Goal: Check status

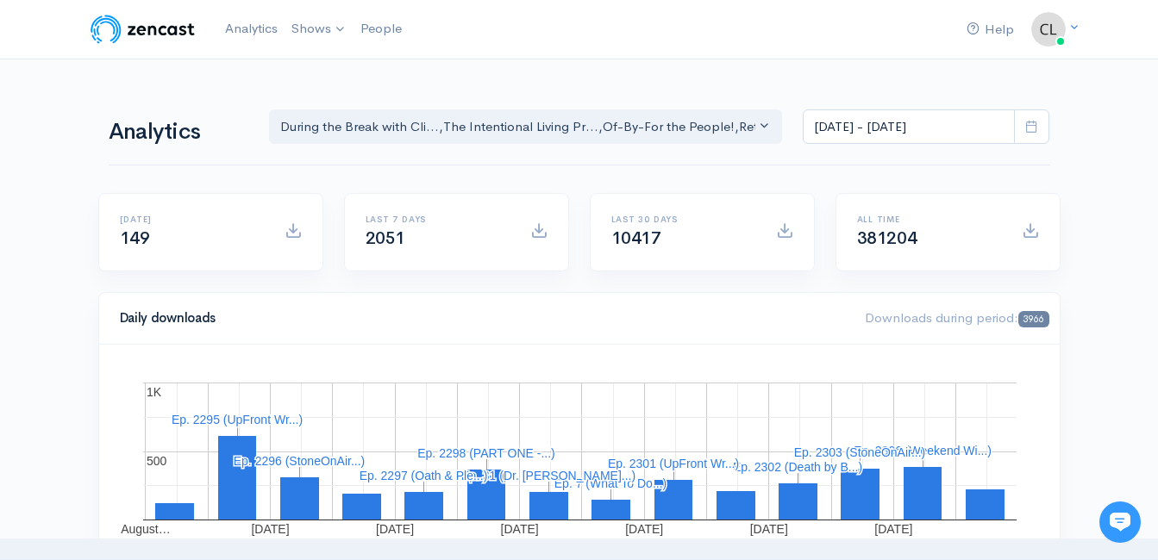
click at [1033, 129] on icon at bounding box center [1031, 126] width 13 height 13
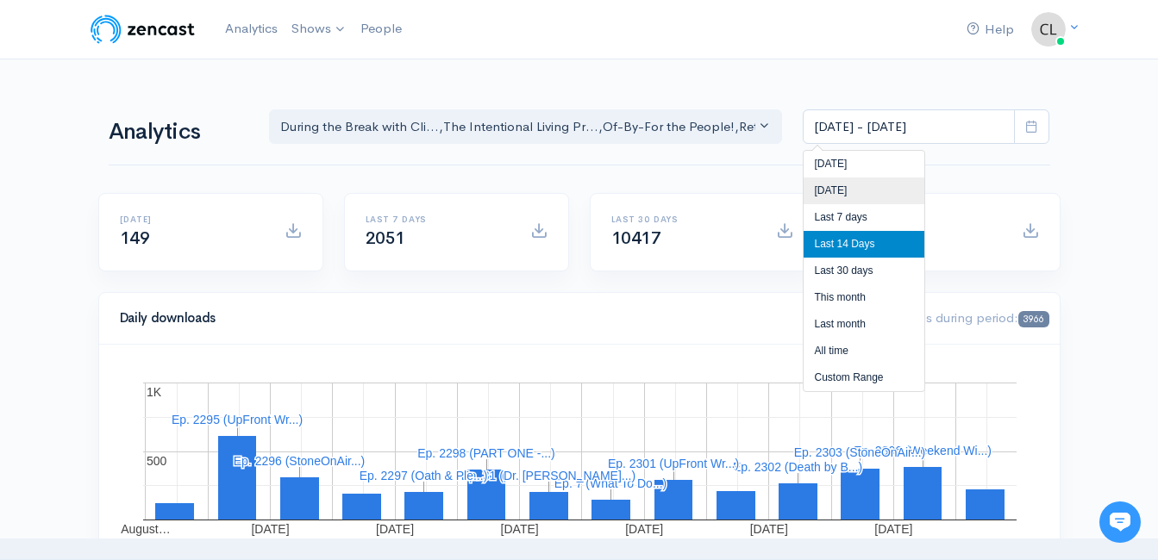
click at [896, 196] on li "[DATE]" at bounding box center [863, 191] width 121 height 27
type input "Aug 15, 2025 - Aug 15, 2025"
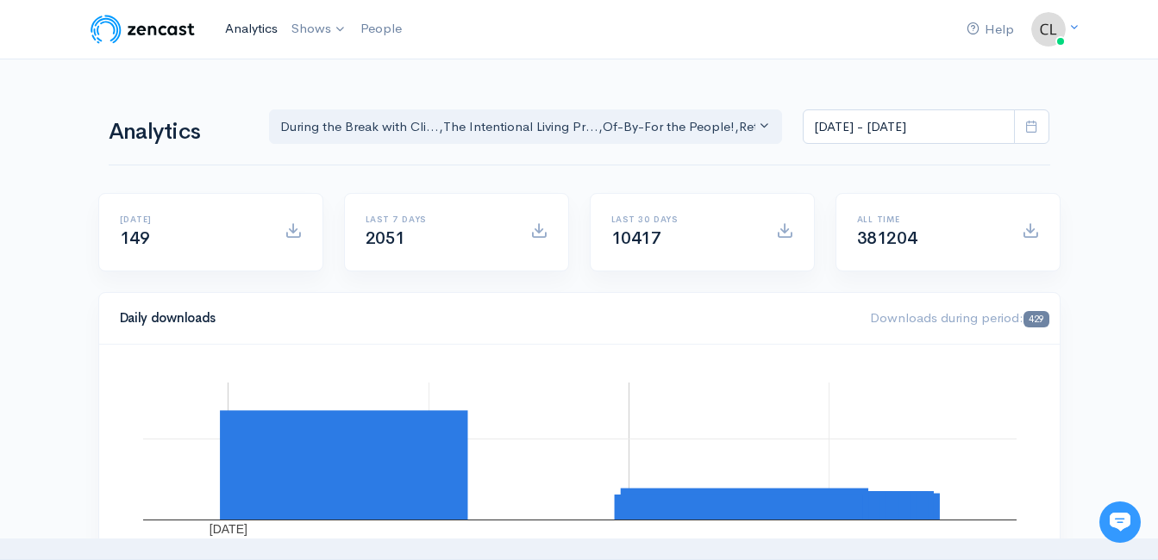
click at [268, 24] on link "Analytics" at bounding box center [251, 28] width 66 height 37
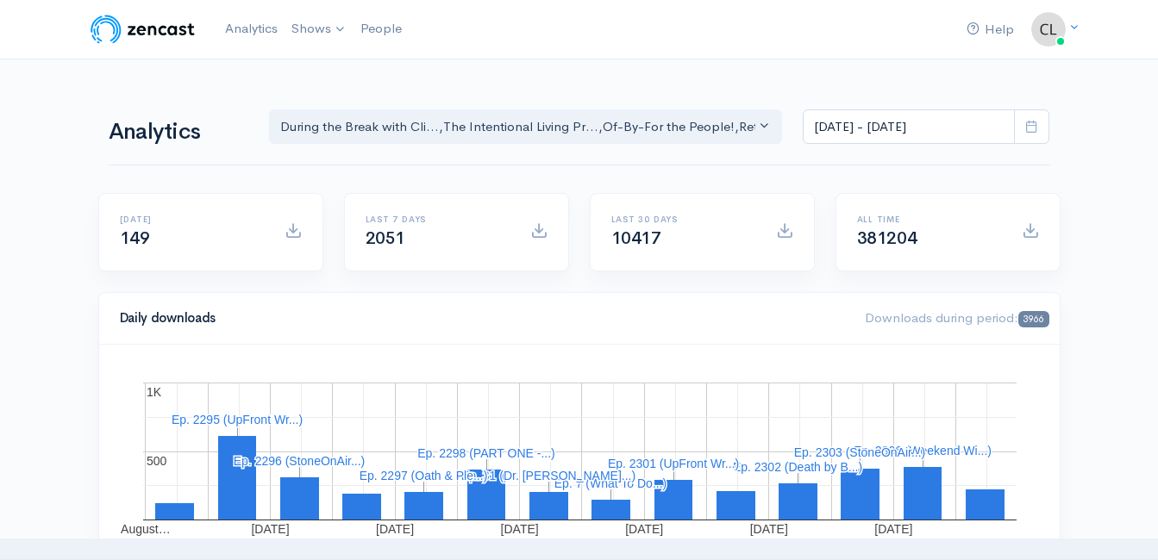
click at [255, 21] on link "Analytics" at bounding box center [251, 28] width 66 height 37
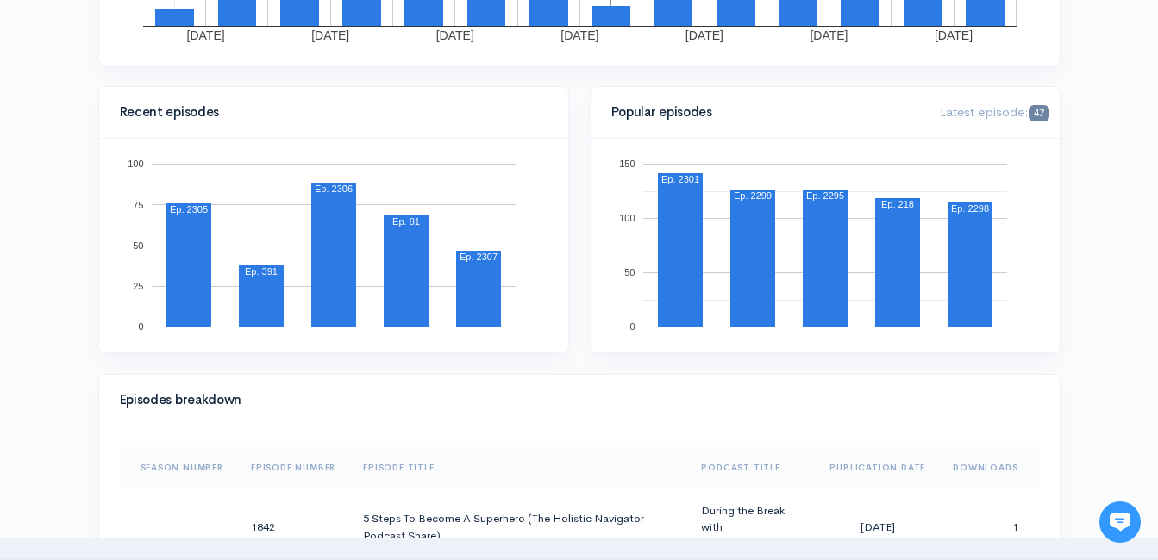
scroll to position [172, 0]
